Goal: Task Accomplishment & Management: Use online tool/utility

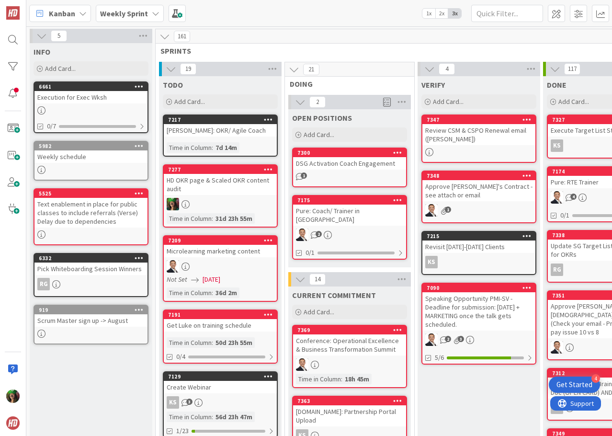
scroll to position [941, 0]
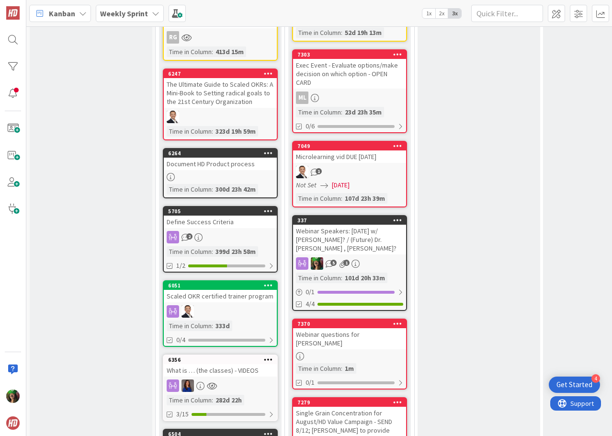
click at [125, 13] on b "Weekly Sprint" at bounding box center [124, 14] width 48 height 10
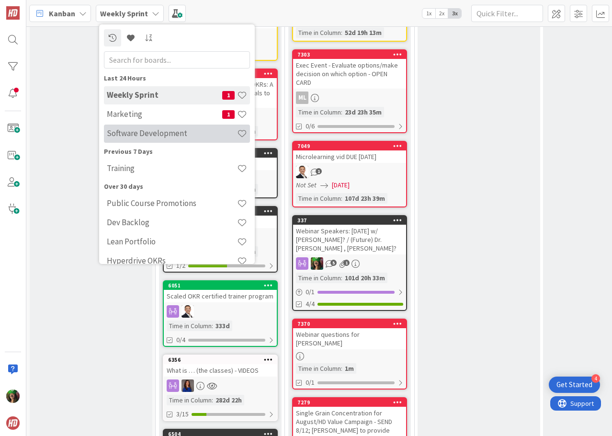
click at [146, 140] on div "Software Development" at bounding box center [177, 134] width 146 height 18
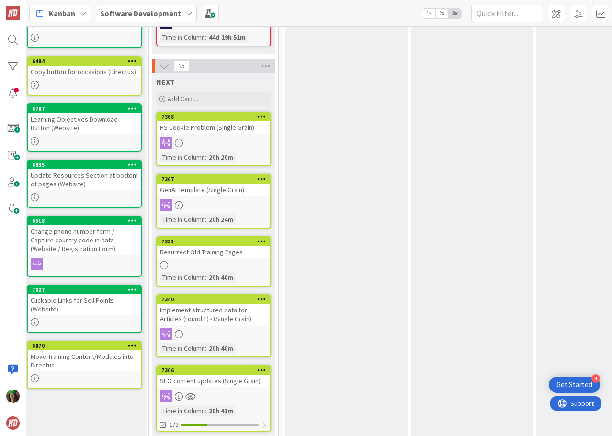
scroll to position [192, 391]
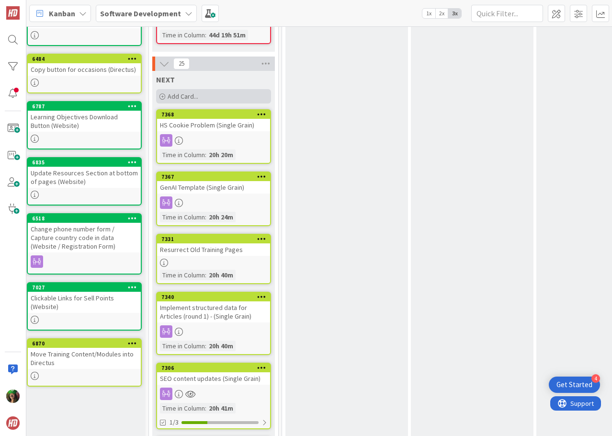
click at [224, 97] on div "Add Card..." at bounding box center [213, 96] width 115 height 14
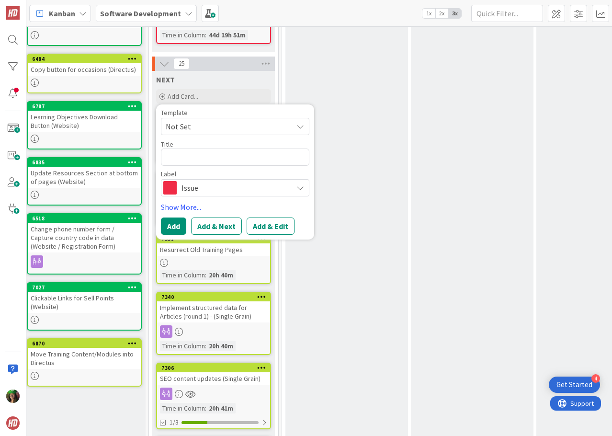
click at [205, 188] on span "Issue" at bounding box center [234, 187] width 106 height 13
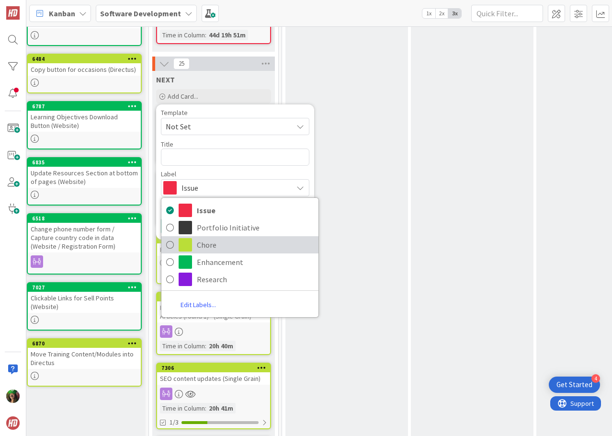
click at [207, 245] on span "Chore" at bounding box center [255, 245] width 117 height 14
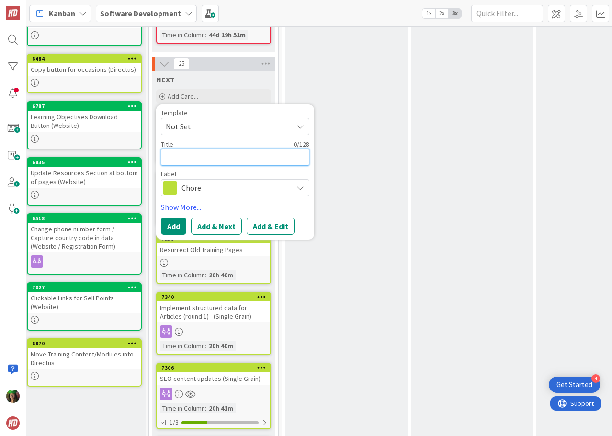
click at [192, 153] on textarea at bounding box center [235, 156] width 148 height 17
type textarea "x"
type textarea "B"
type textarea "x"
type textarea "Bu"
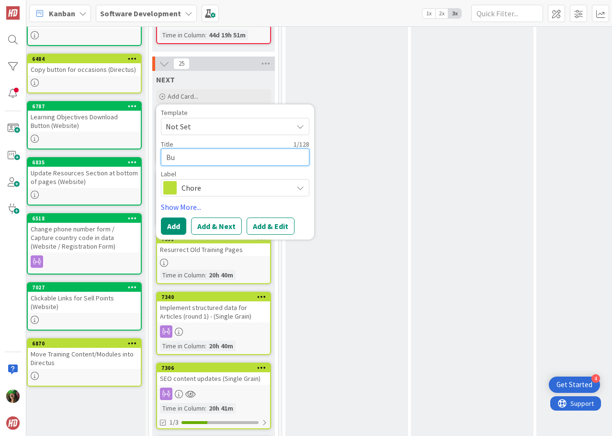
type textarea "x"
type textarea "Bud"
type textarea "x"
type textarea "Budg"
type textarea "x"
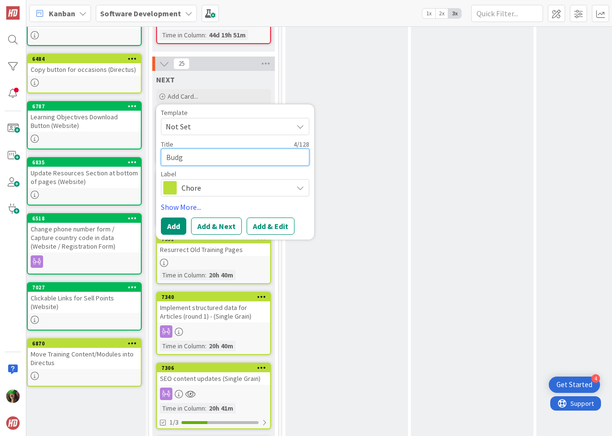
type textarea "Budge"
type textarea "x"
type textarea "Budget"
type textarea "x"
type textarea "Budget"
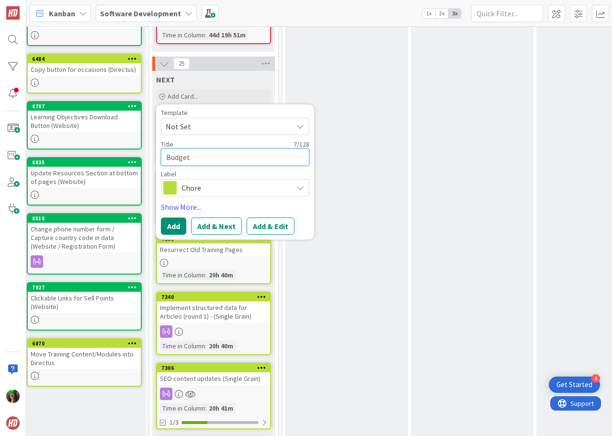
type textarea "x"
type textarea "Budget L"
type textarea "x"
type textarea "Budget Ln"
type textarea "x"
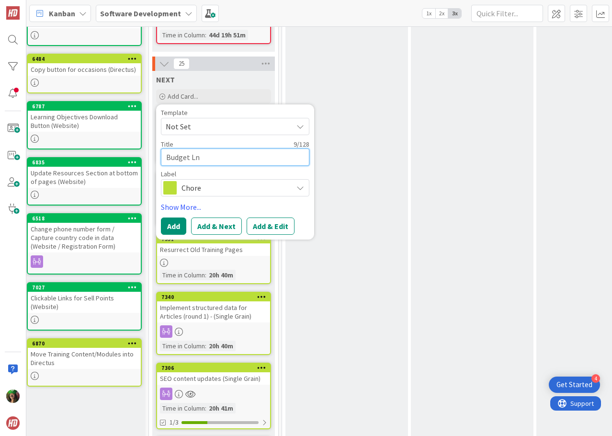
type textarea "Budget L"
type textarea "x"
type textarea "Budget La"
type textarea "x"
type textarea "Budget Lan"
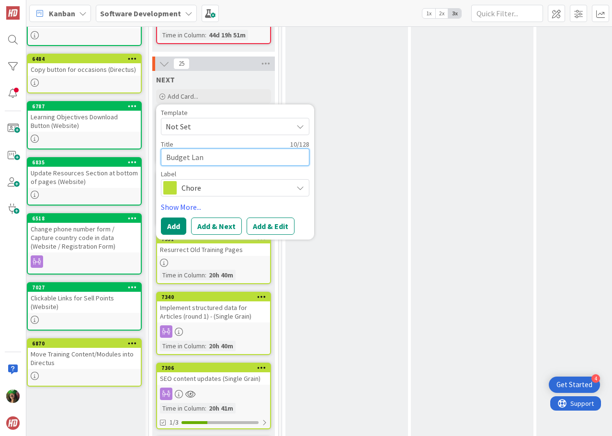
type textarea "x"
type textarea "Budget Land"
type textarea "x"
type textarea "Budget [PERSON_NAME]"
type textarea "x"
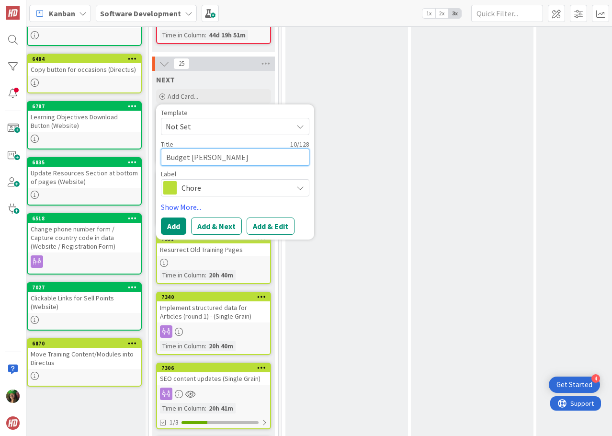
type textarea "Budget [PERSON_NAME]"
type textarea "x"
type textarea "Budget Landing"
type textarea "x"
type textarea "Budget Landing"
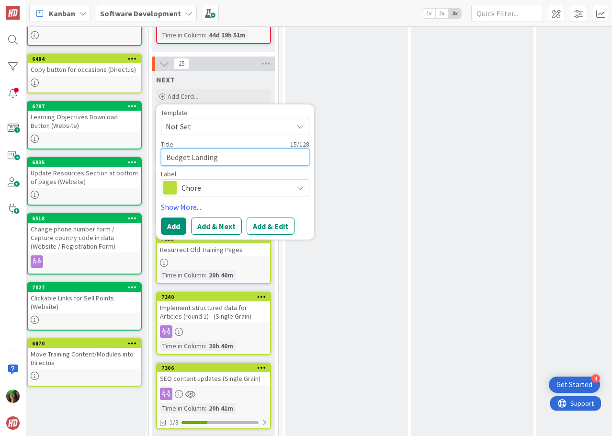
type textarea "x"
type textarea "Budget Landing P"
type textarea "x"
type textarea "Budget Landing Pa"
type textarea "x"
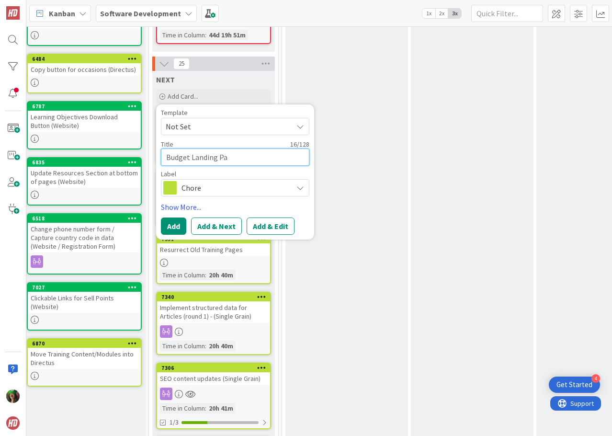
type textarea "Budget Landing Pag"
type textarea "x"
type textarea "Budget Landing Page"
click at [267, 227] on button "Add & Edit" at bounding box center [271, 225] width 48 height 17
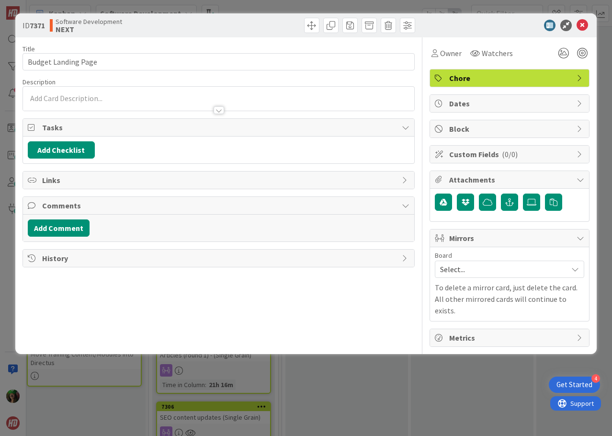
click at [166, 102] on div at bounding box center [218, 106] width 391 height 10
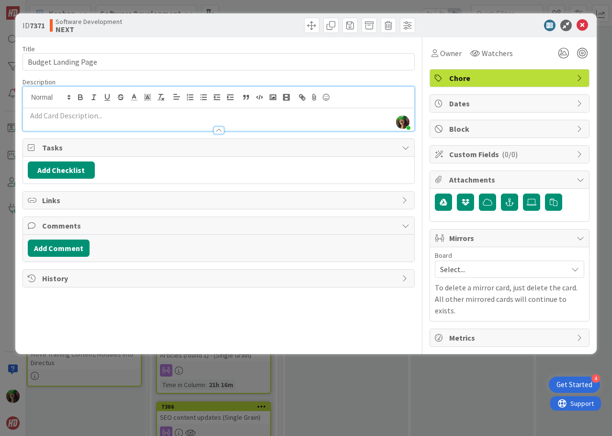
click at [171, 122] on div at bounding box center [218, 126] width 391 height 10
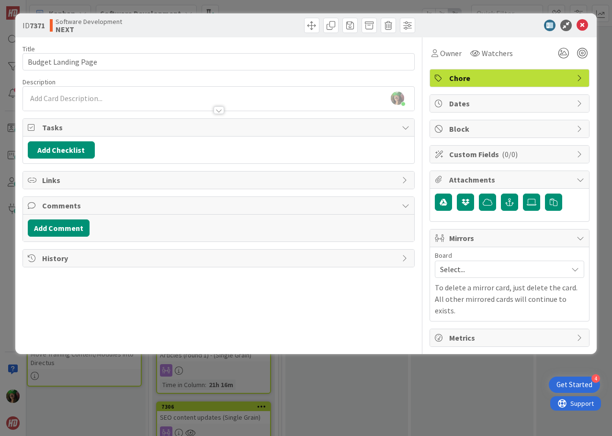
click at [127, 98] on p at bounding box center [219, 98] width 382 height 11
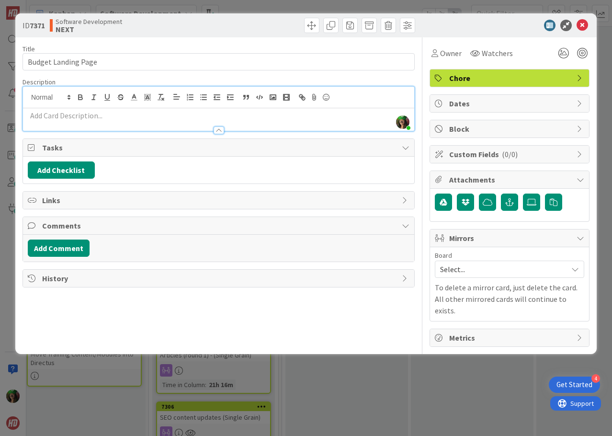
click at [135, 122] on div at bounding box center [218, 126] width 391 height 10
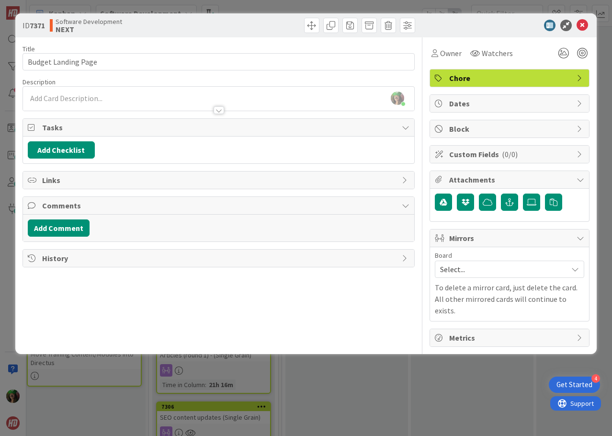
click at [215, 108] on div at bounding box center [219, 110] width 11 height 8
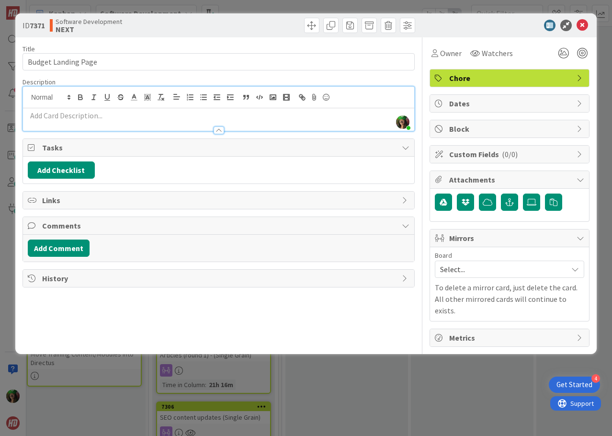
click at [207, 118] on p at bounding box center [219, 115] width 382 height 11
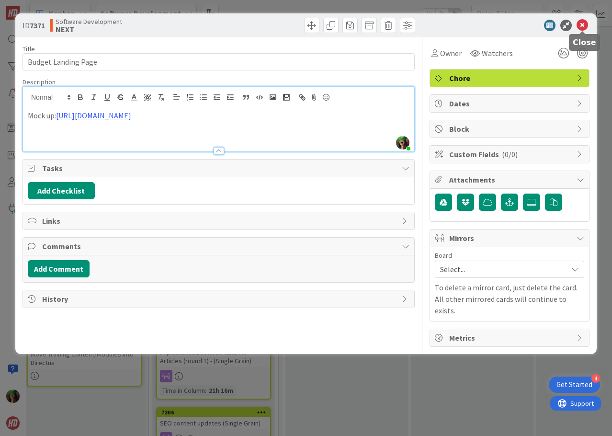
click at [585, 26] on icon at bounding box center [582, 25] width 11 height 11
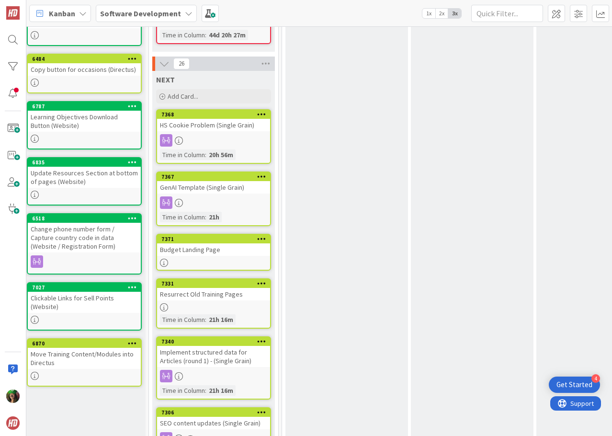
drag, startPoint x: 219, startPoint y: 126, endPoint x: 234, endPoint y: 132, distance: 15.7
click at [232, 249] on div "Budget Landing Page" at bounding box center [213, 249] width 113 height 12
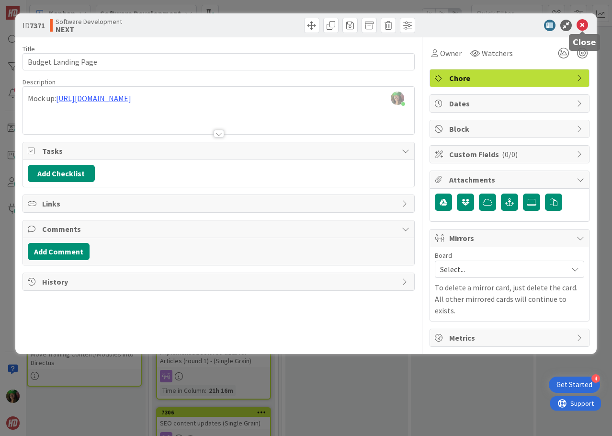
click at [580, 28] on icon at bounding box center [582, 25] width 11 height 11
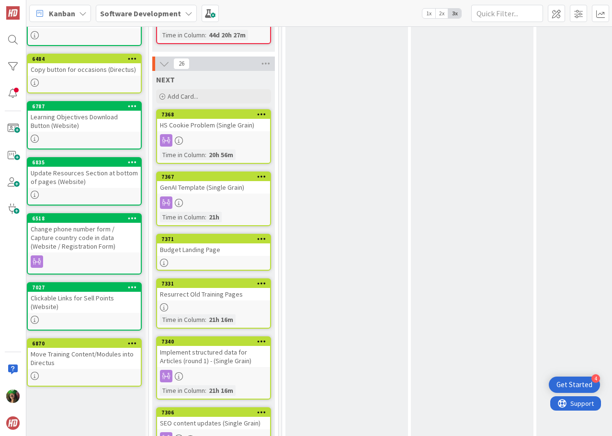
click at [212, 254] on div "Budget Landing Page" at bounding box center [213, 249] width 113 height 12
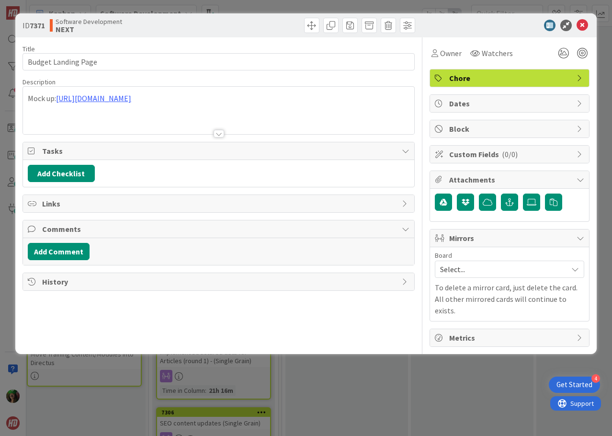
click at [462, 262] on span "Select..." at bounding box center [501, 268] width 123 height 13
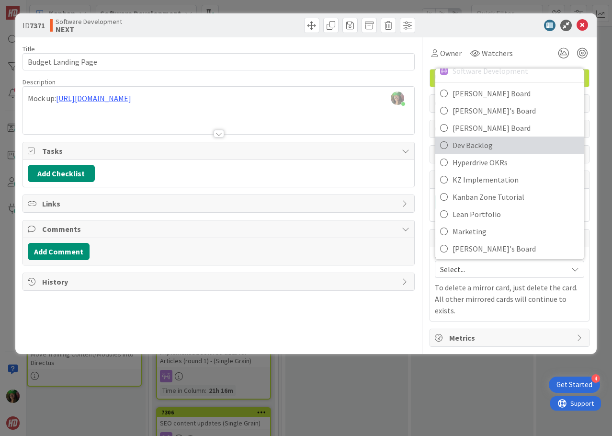
scroll to position [75, 0]
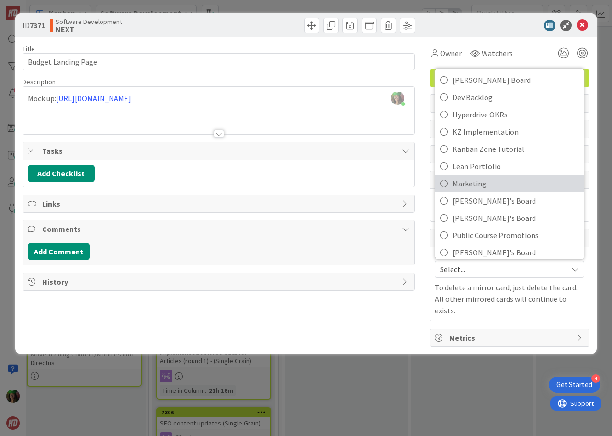
click at [510, 186] on span "Marketing" at bounding box center [516, 183] width 126 height 14
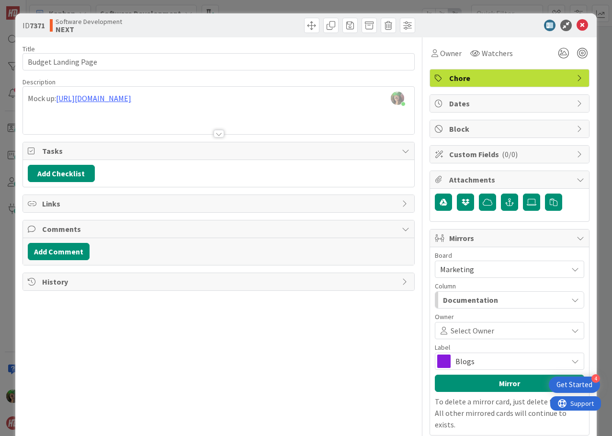
click at [464, 301] on span "Documentation" at bounding box center [470, 300] width 55 height 12
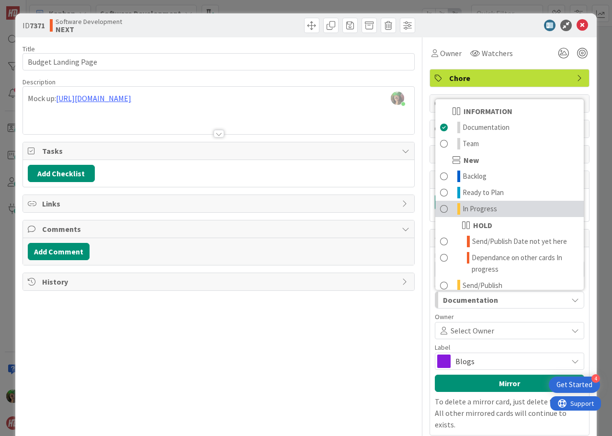
click at [482, 210] on span "In Progress" at bounding box center [480, 208] width 34 height 11
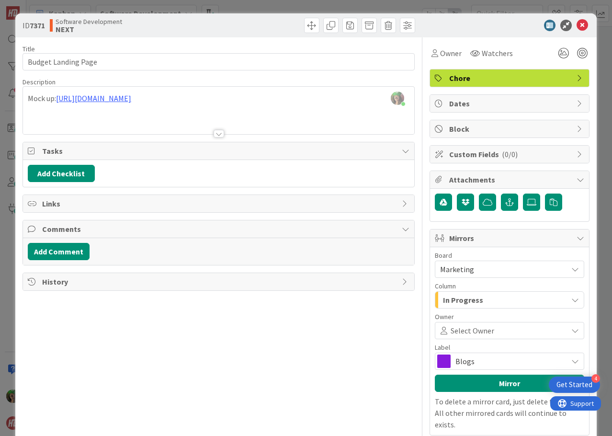
click at [494, 327] on span at bounding box center [529, 331] width 70 height 8
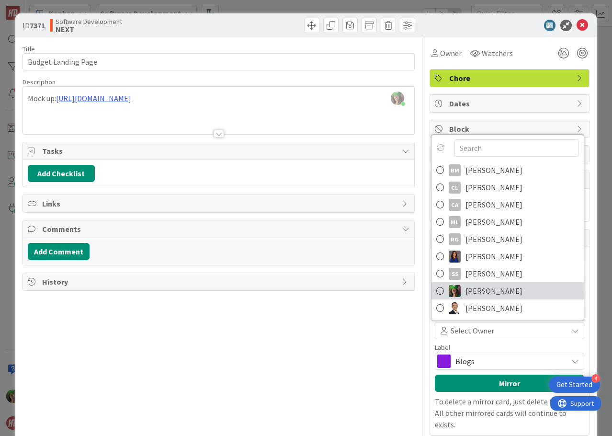
click at [499, 289] on span "[PERSON_NAME]" at bounding box center [493, 290] width 57 height 14
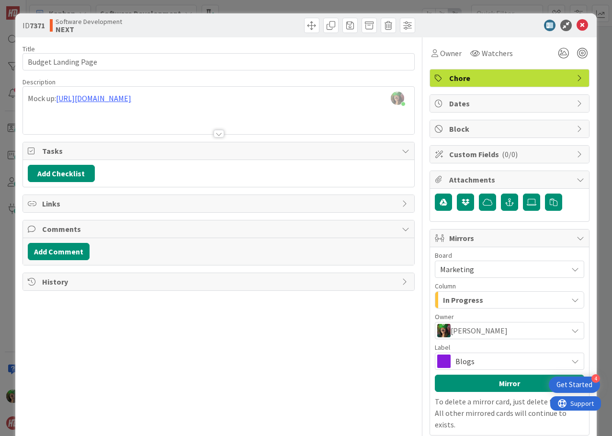
click at [482, 363] on span "Blogs" at bounding box center [508, 360] width 107 height 13
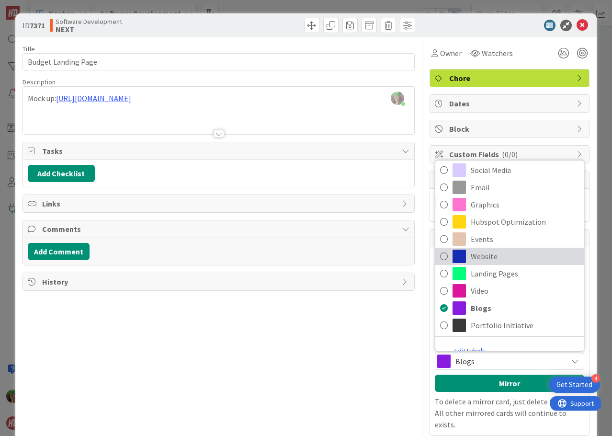
scroll to position [96, 0]
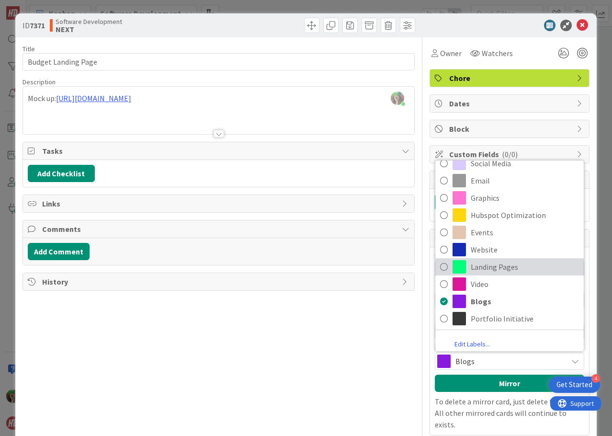
click at [508, 263] on span "Landing Pages" at bounding box center [525, 267] width 108 height 14
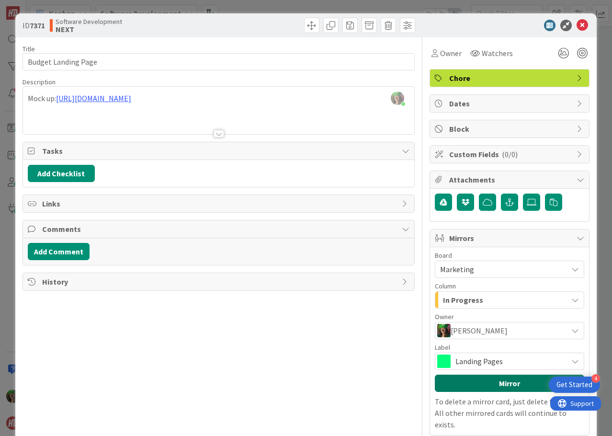
click at [483, 381] on button "Mirror" at bounding box center [509, 382] width 149 height 17
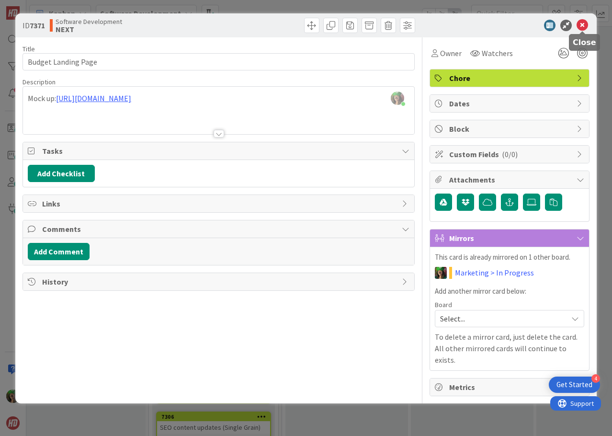
click at [585, 27] on icon at bounding box center [582, 25] width 11 height 11
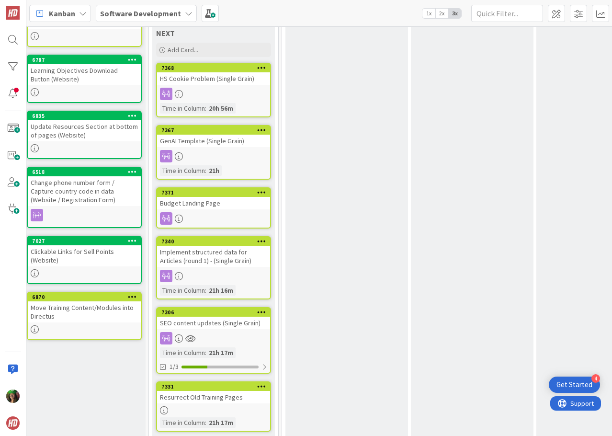
scroll to position [215, 391]
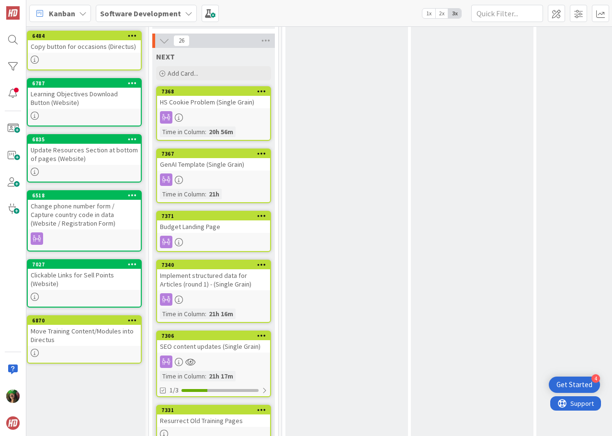
click at [142, 15] on b "Software Development" at bounding box center [140, 14] width 81 height 10
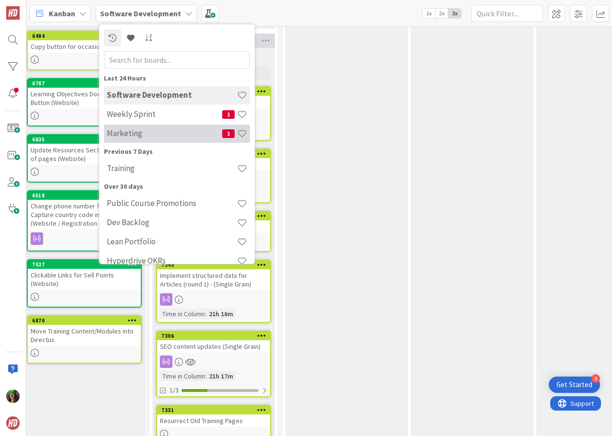
click at [144, 131] on h4 "Marketing" at bounding box center [164, 133] width 115 height 10
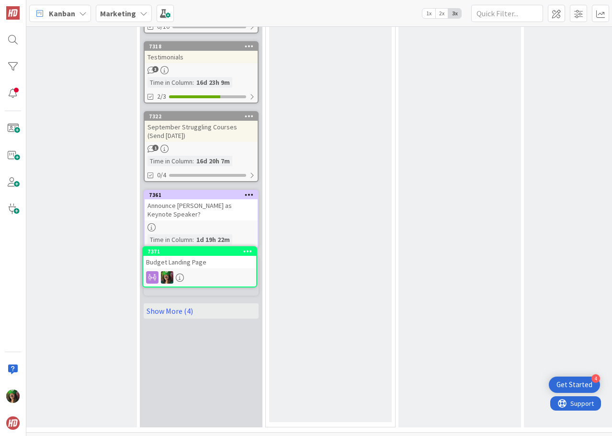
scroll to position [551, 274]
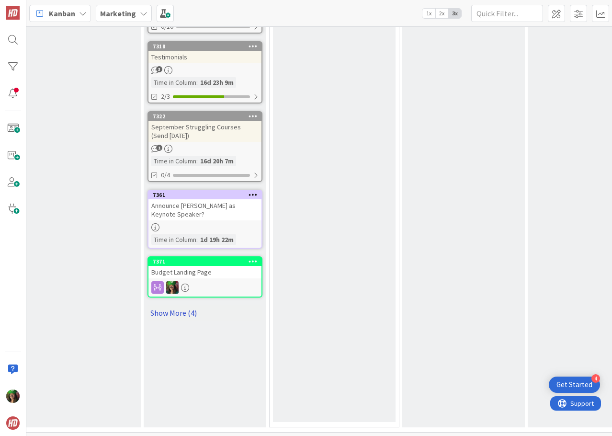
click at [199, 305] on link "Show More (4)" at bounding box center [204, 312] width 115 height 15
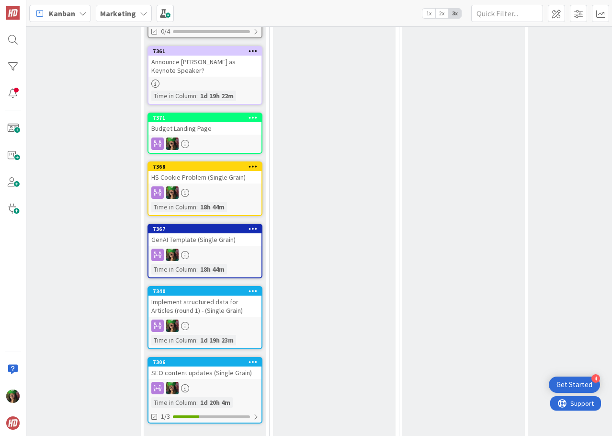
scroll to position [713, 274]
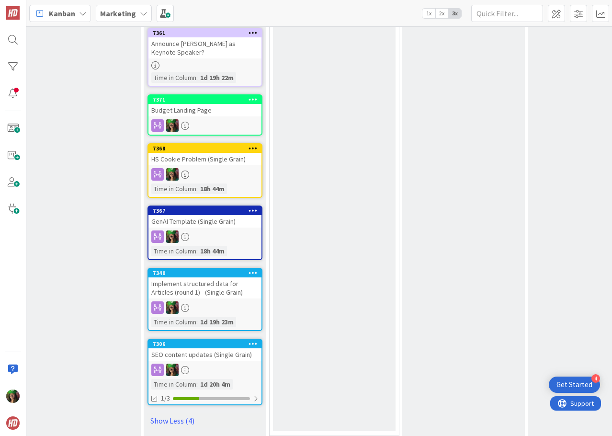
click at [215, 104] on div "Budget Landing Page" at bounding box center [204, 110] width 113 height 12
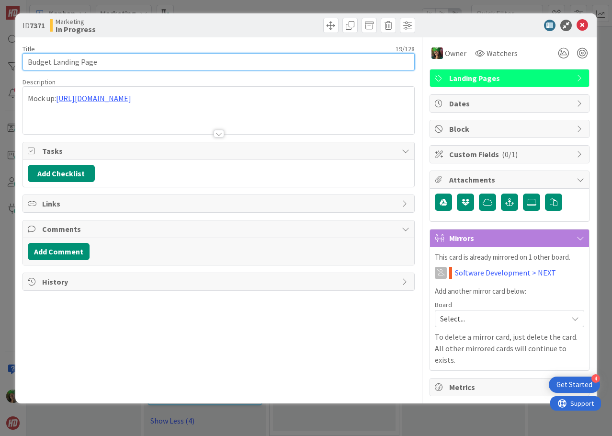
click at [186, 61] on input "Budget Landing Page" at bounding box center [219, 61] width 392 height 17
type input "Budget Landing Page (Single Grain)"
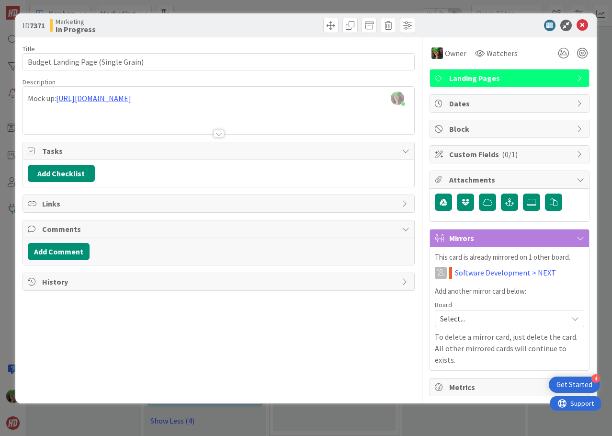
click at [320, 78] on div "Description" at bounding box center [219, 82] width 392 height 9
click at [581, 23] on icon at bounding box center [582, 25] width 11 height 11
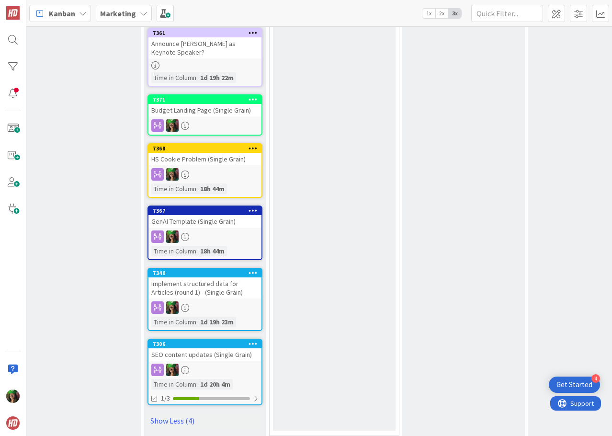
click at [130, 16] on b "Marketing" at bounding box center [118, 14] width 36 height 10
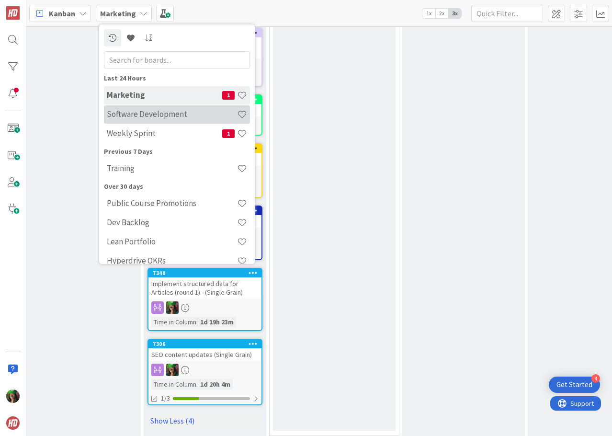
click at [155, 114] on h4 "Software Development" at bounding box center [172, 114] width 130 height 10
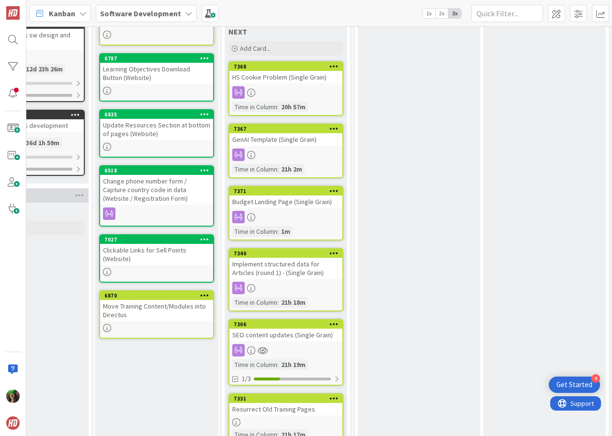
scroll to position [335, 318]
